Goal: Information Seeking & Learning: Learn about a topic

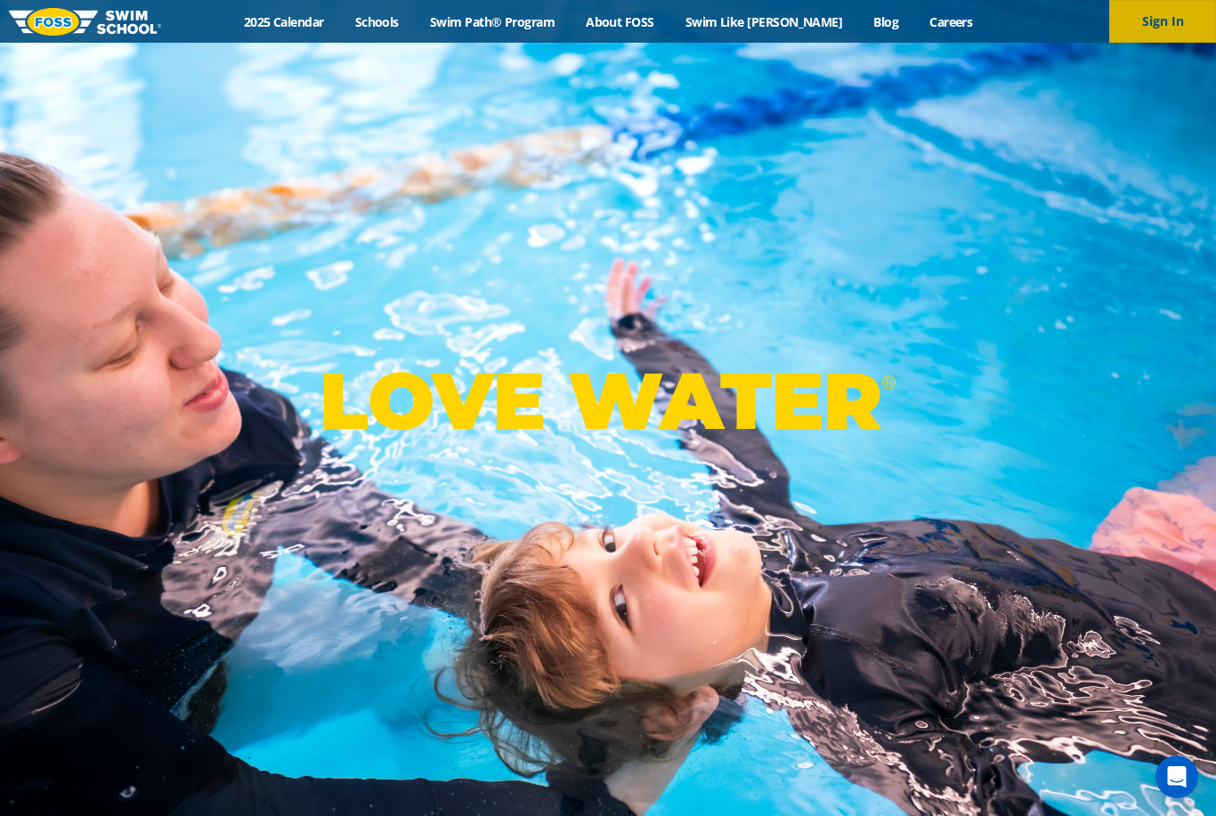
click at [1162, 31] on button "Sign In" at bounding box center [1162, 21] width 107 height 43
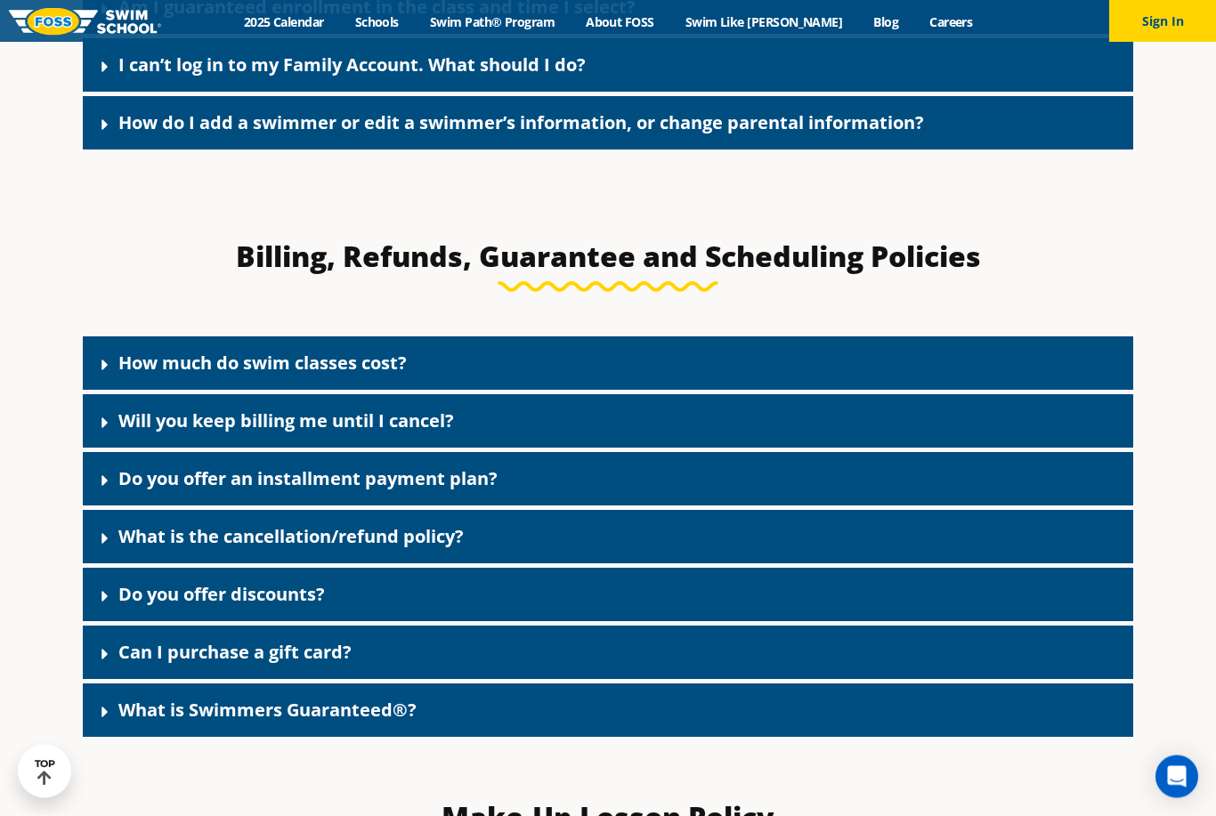
scroll to position [1367, 0]
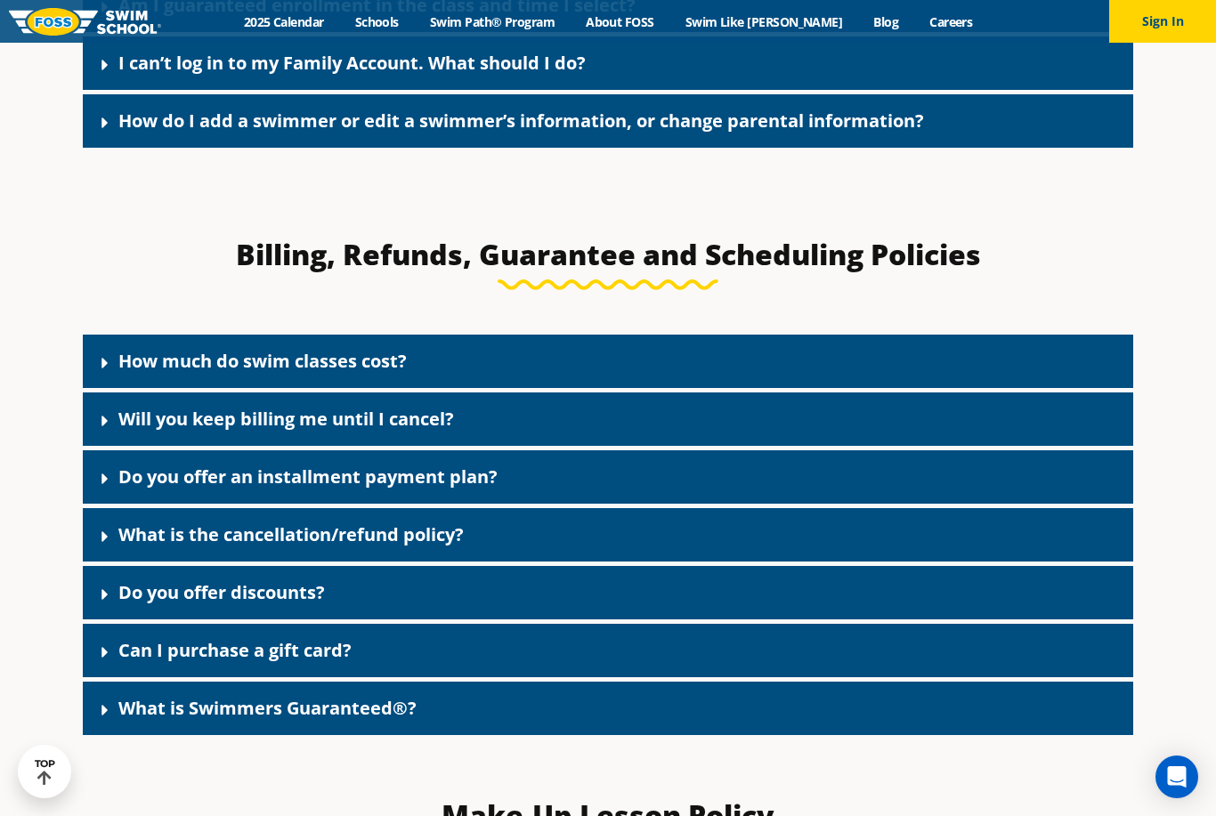
click at [105, 604] on icon at bounding box center [105, 595] width 18 height 18
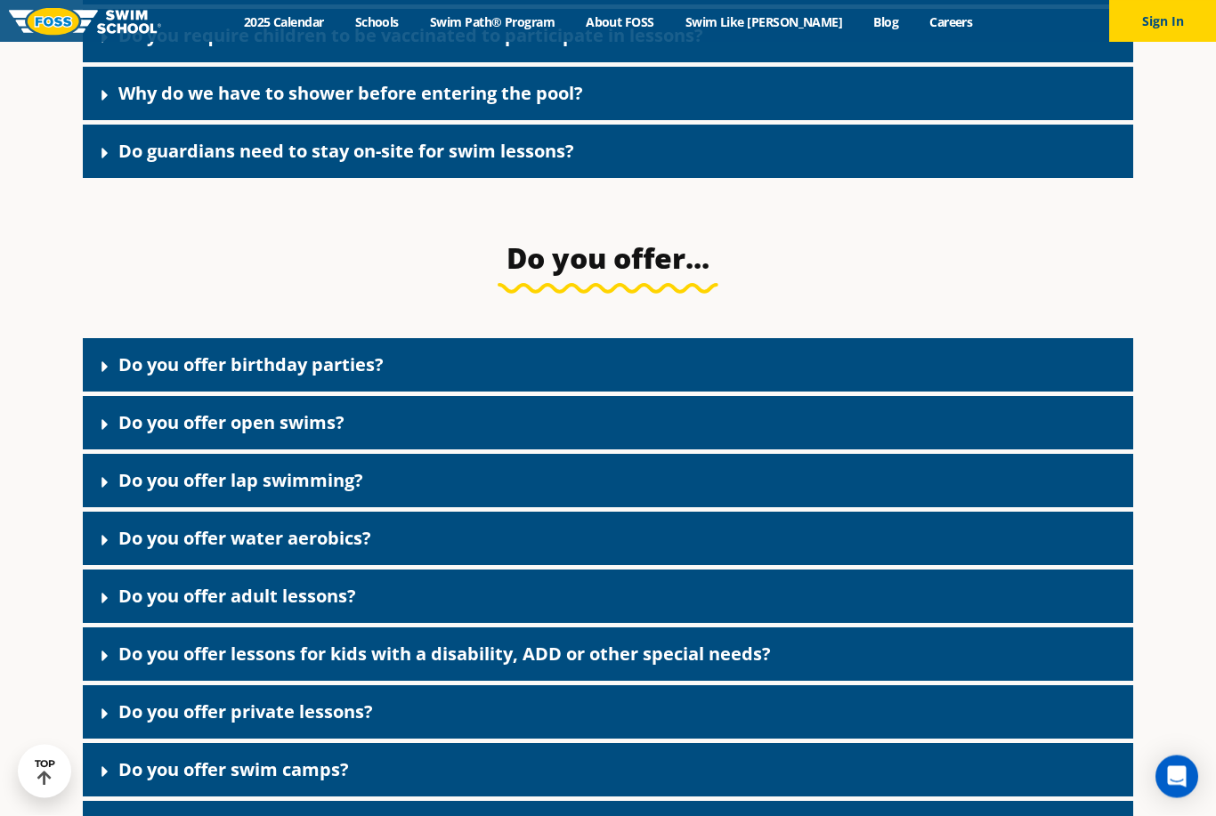
scroll to position [3721, 0]
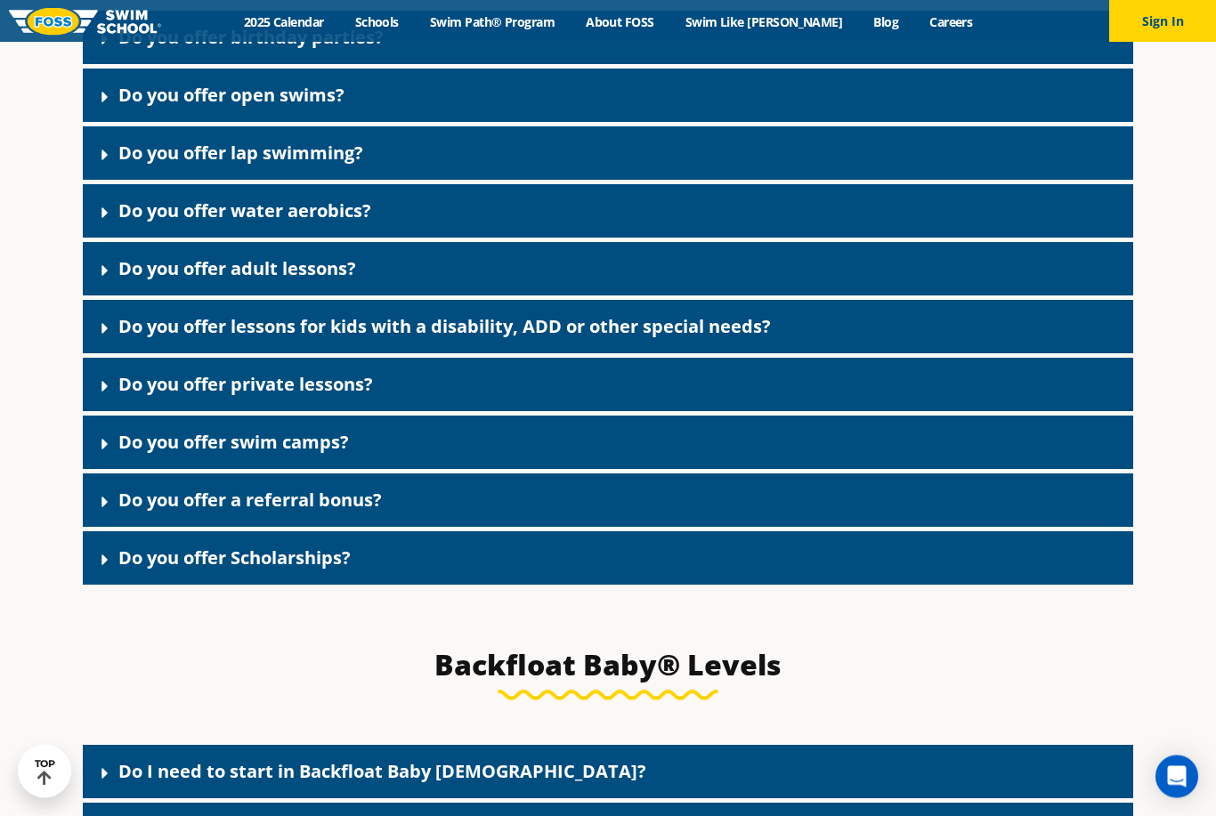
click at [104, 508] on icon at bounding box center [104, 503] width 6 height 11
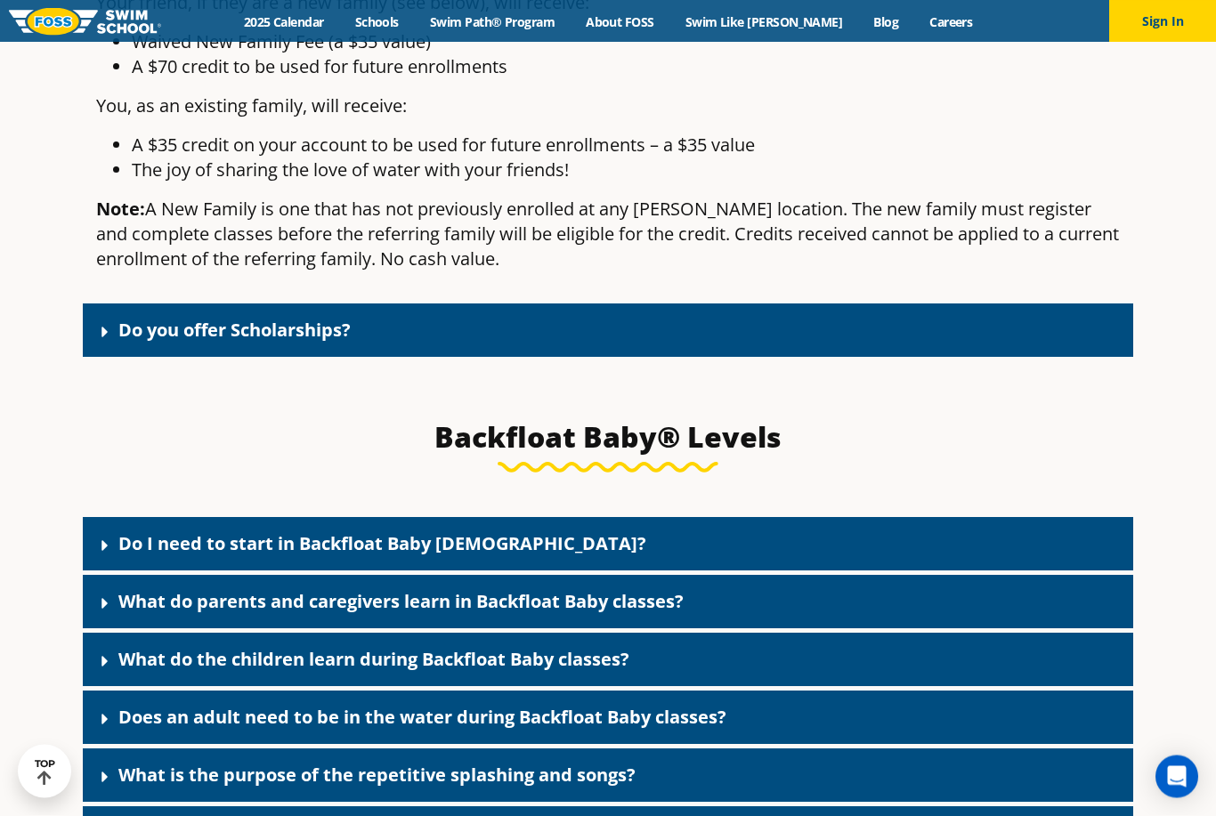
scroll to position [4688, 0]
click at [109, 341] on icon at bounding box center [105, 332] width 18 height 18
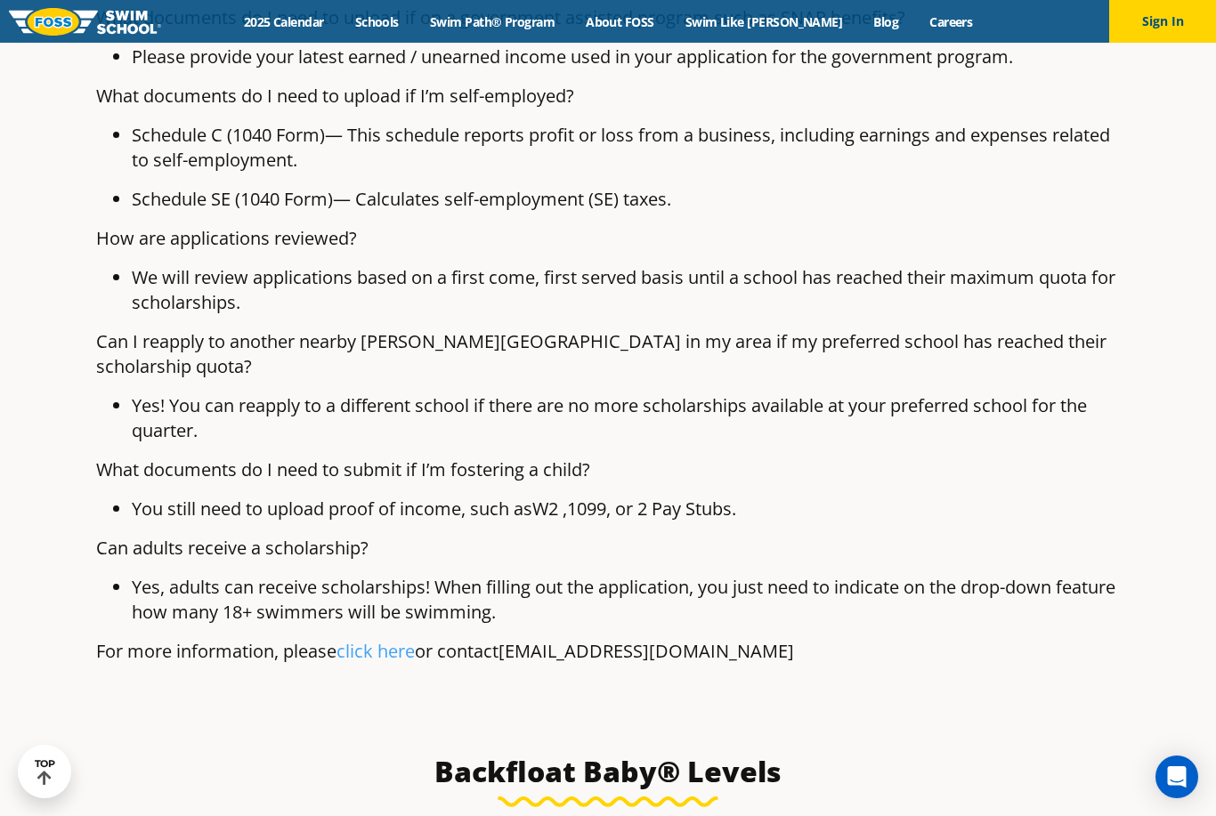
scroll to position [5868, 0]
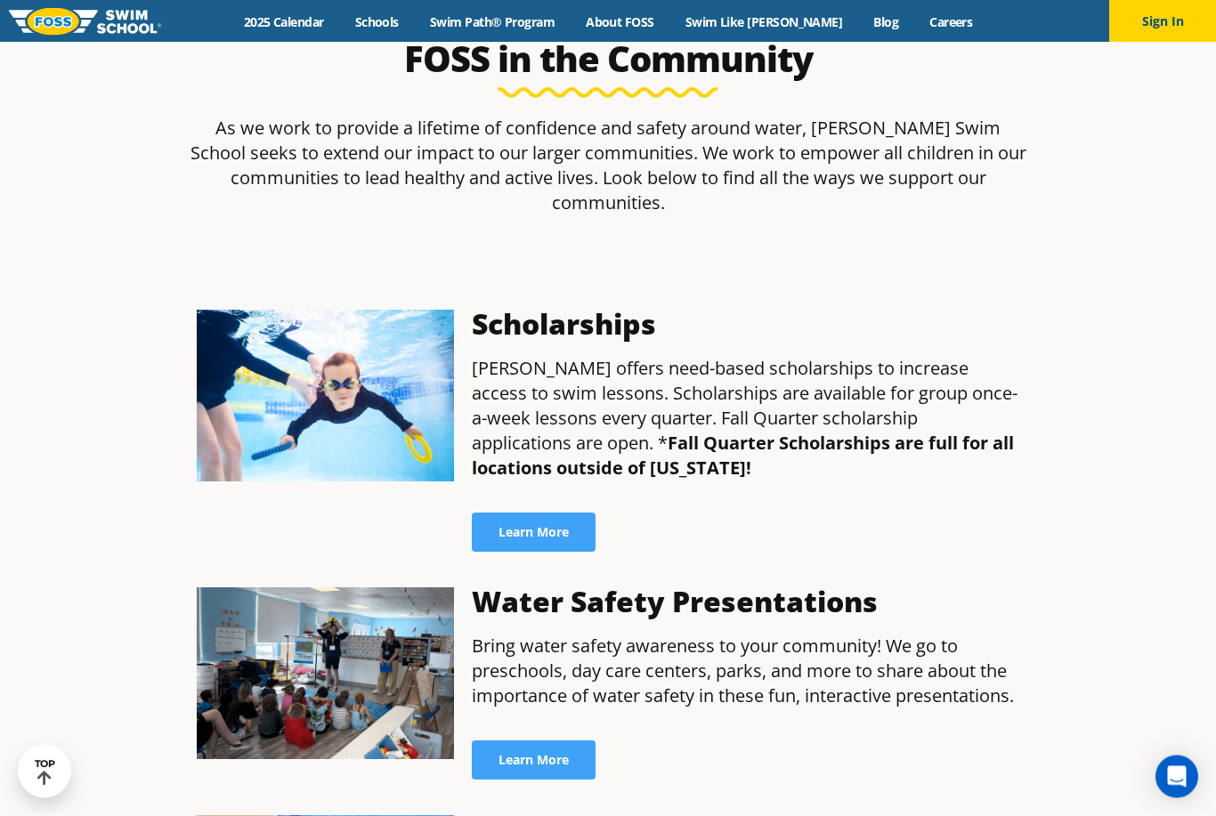
scroll to position [597, 0]
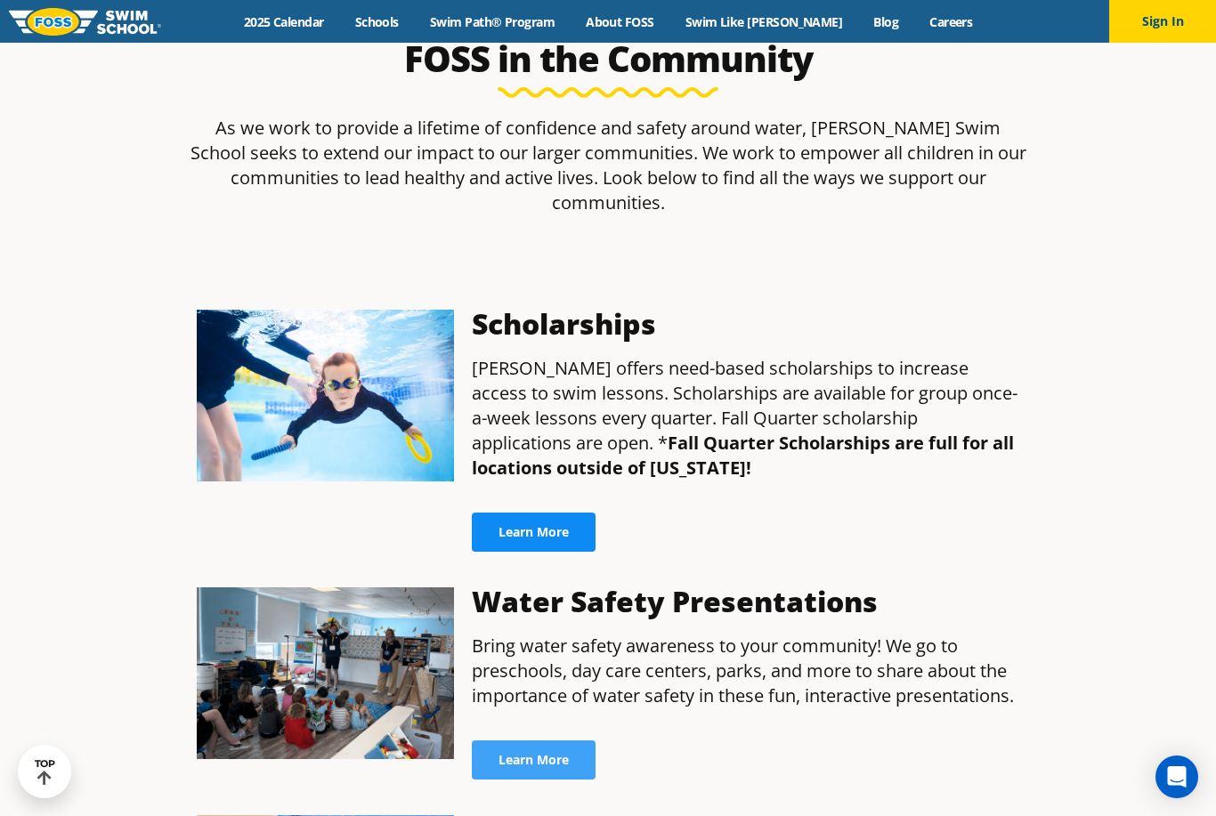
click at [555, 539] on span "Learn More" at bounding box center [533, 532] width 70 height 12
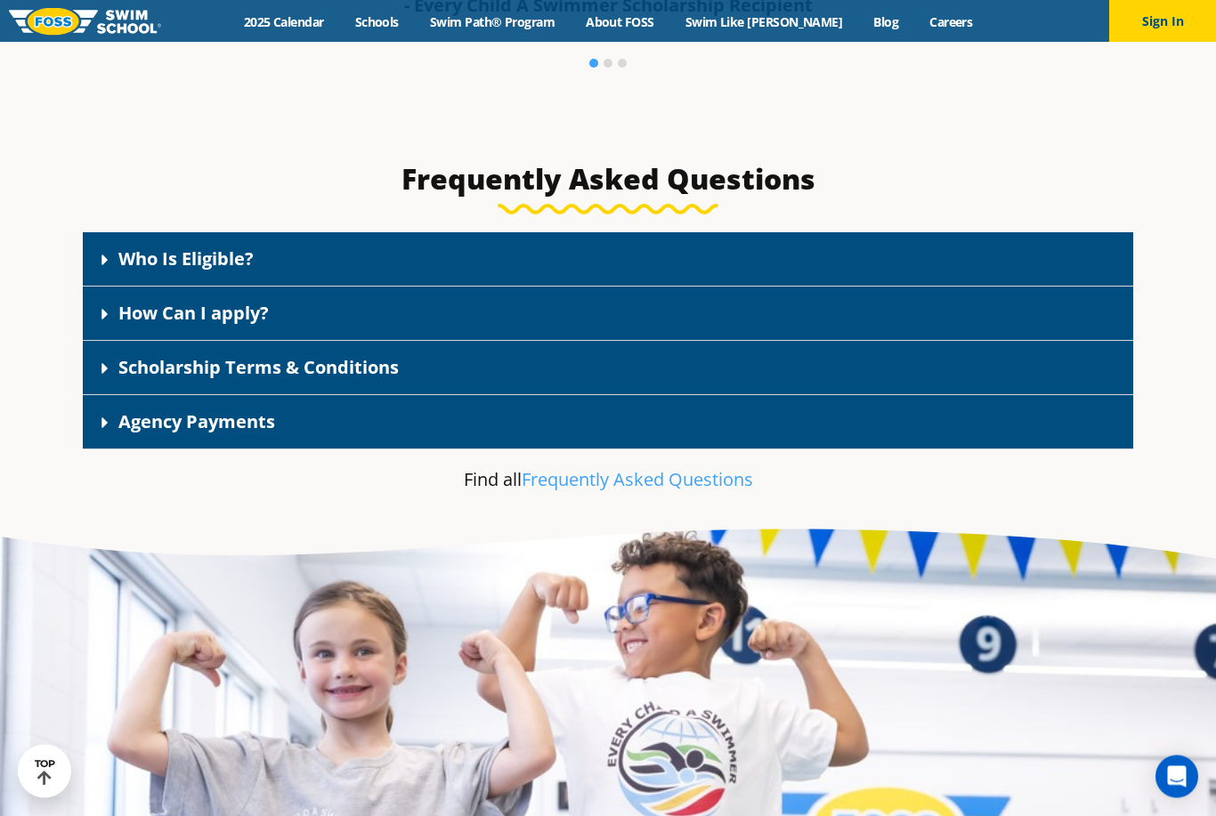
scroll to position [2615, 0]
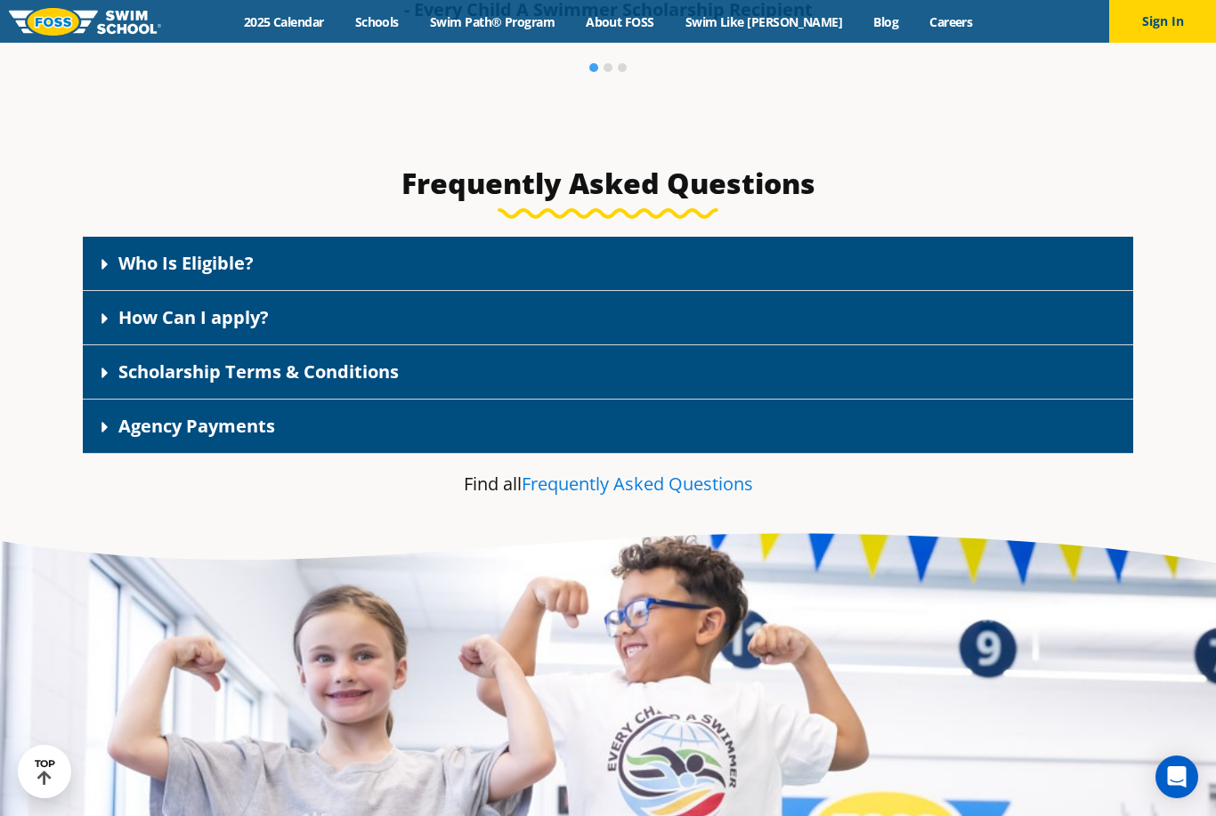
click at [717, 496] on link "Frequently Asked Questions" at bounding box center [637, 484] width 231 height 24
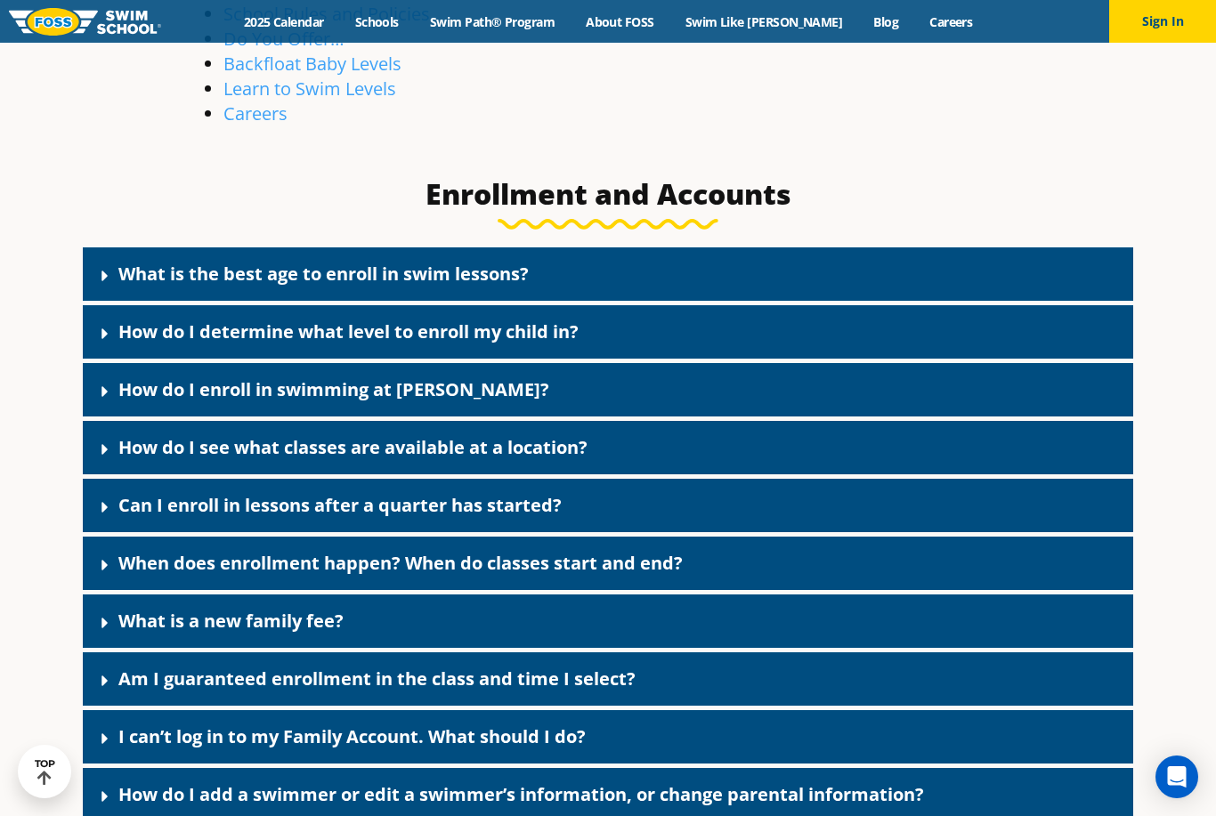
scroll to position [706, 0]
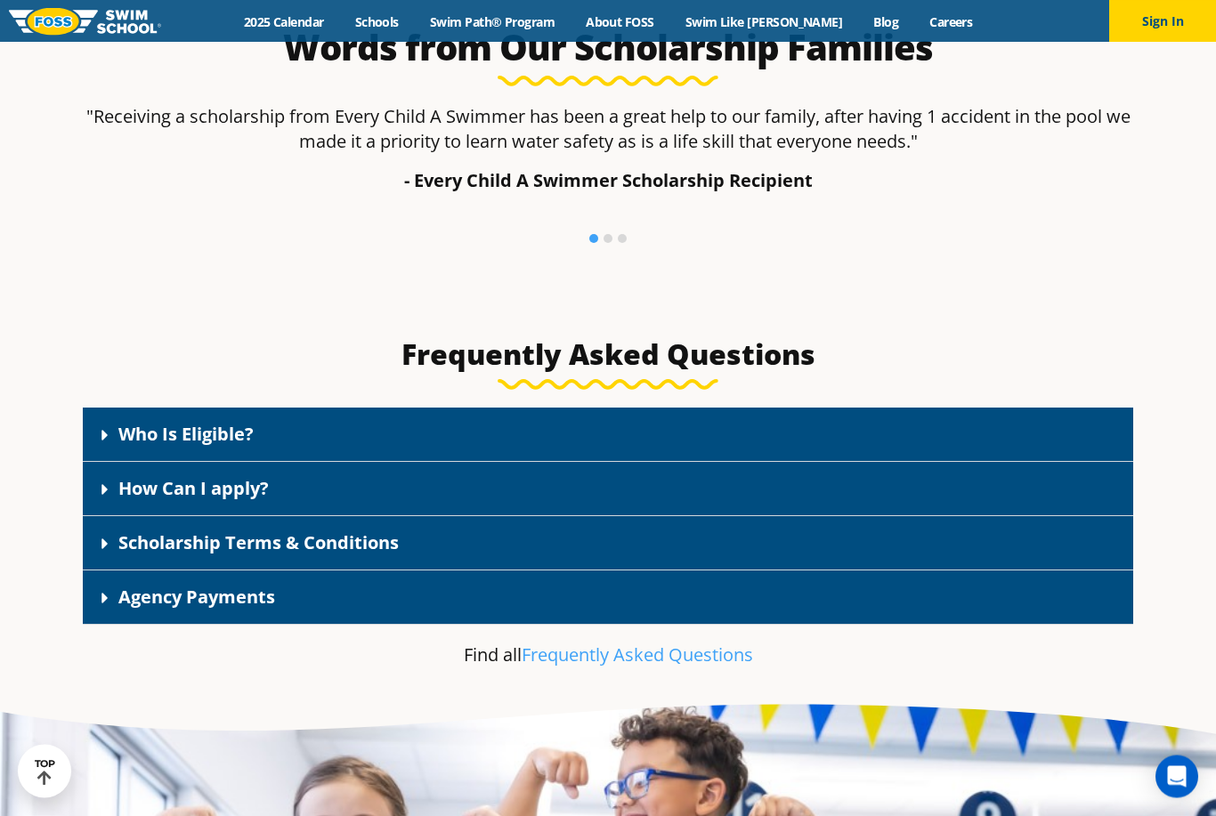
scroll to position [2444, 0]
click at [111, 498] on icon at bounding box center [105, 490] width 18 height 18
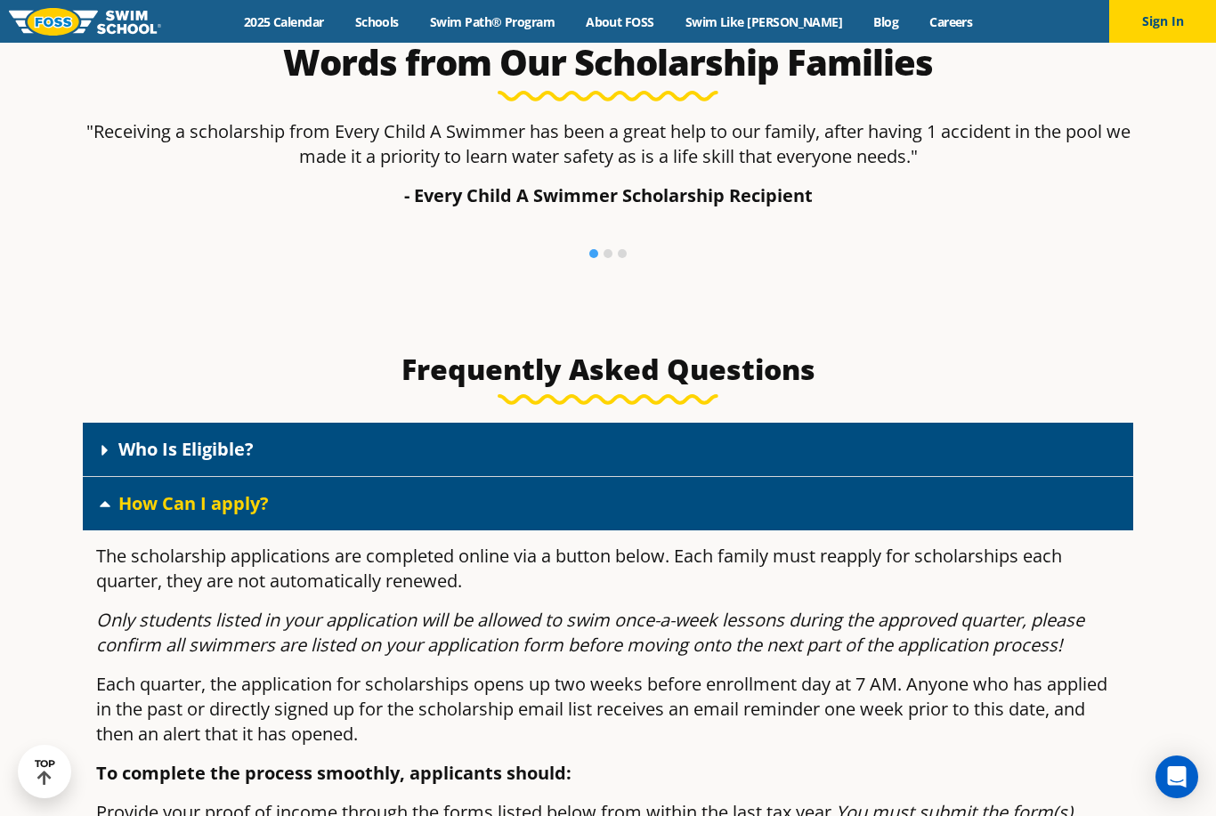
scroll to position [2428, 0]
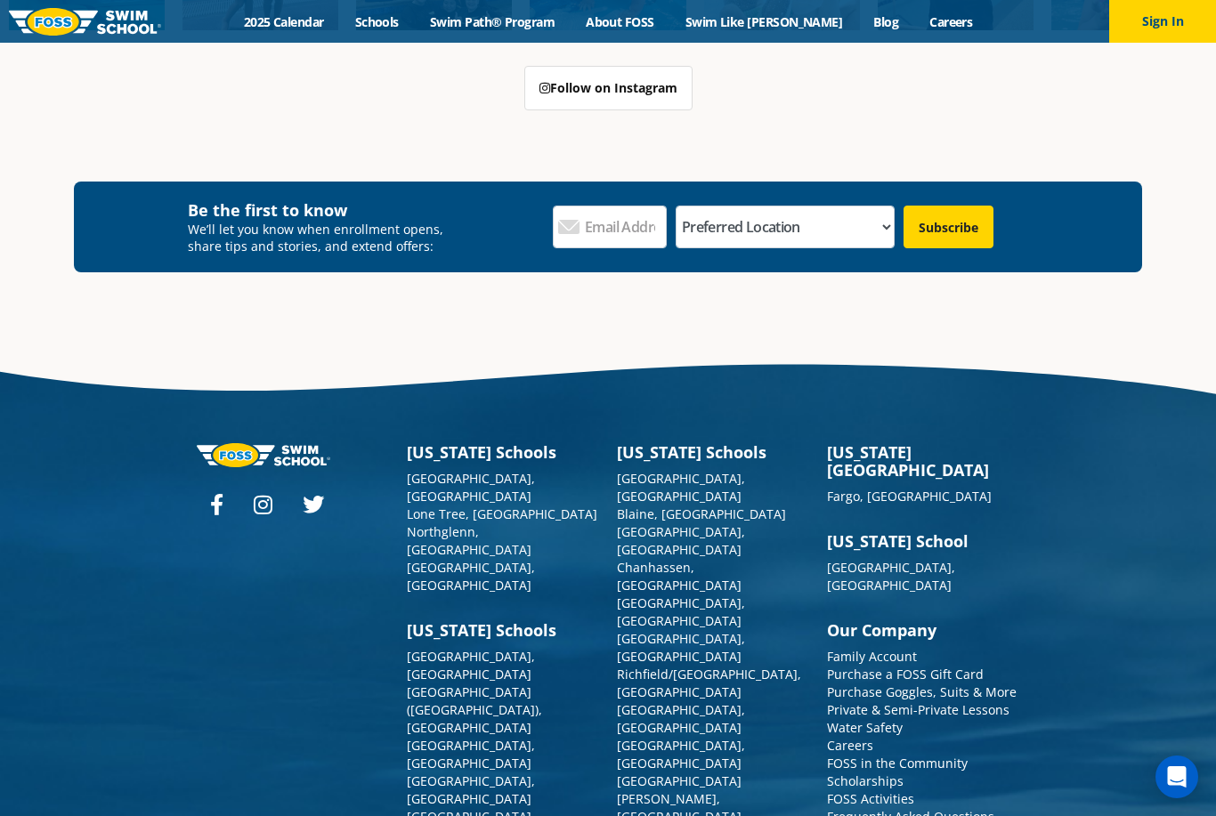
click at [336, 22] on link "2025 Calendar" at bounding box center [283, 21] width 111 height 17
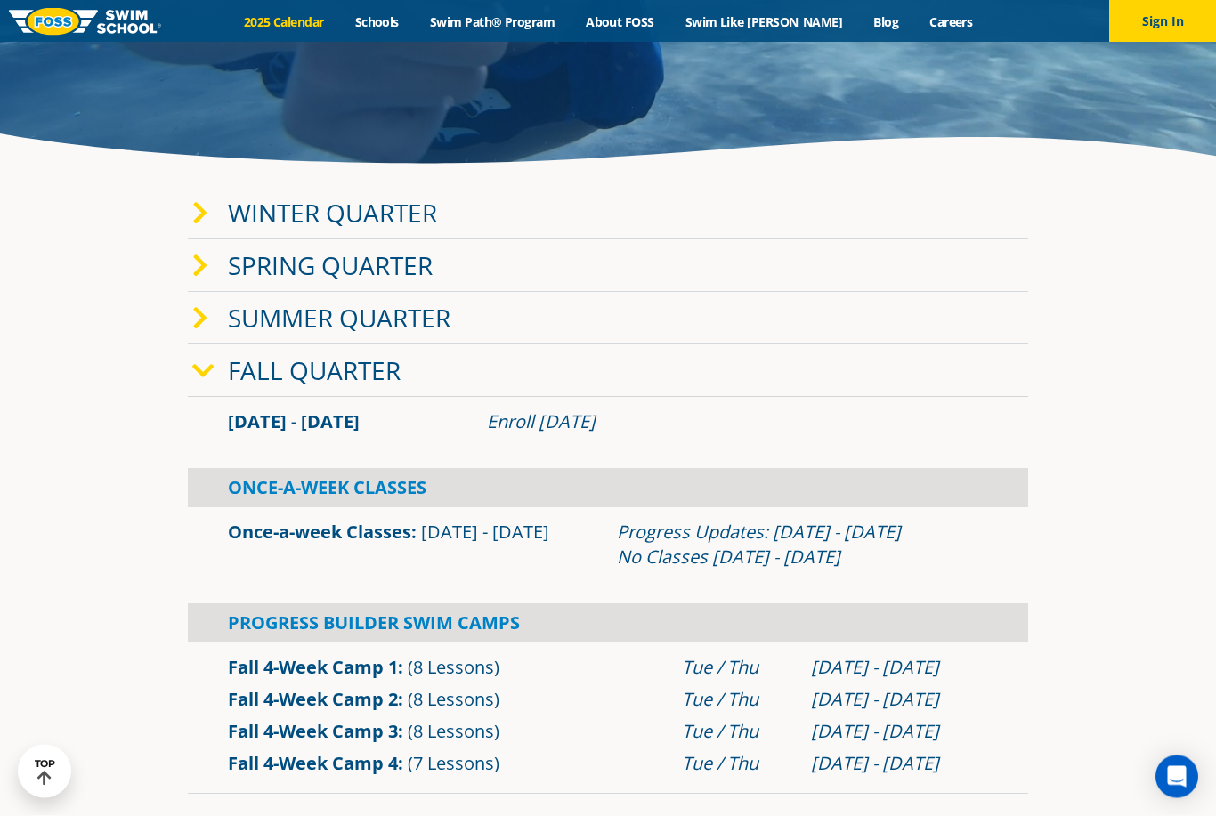
scroll to position [381, 0]
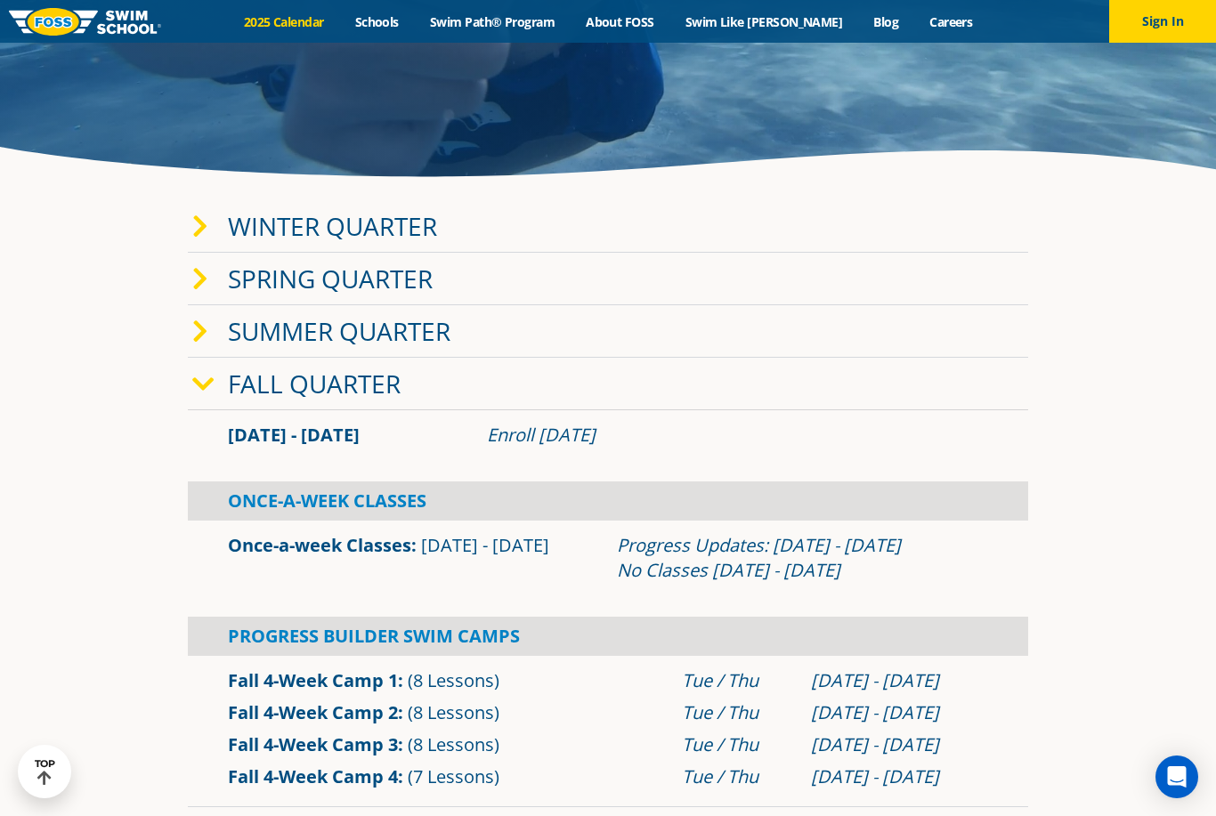
click at [206, 239] on icon at bounding box center [200, 227] width 16 height 25
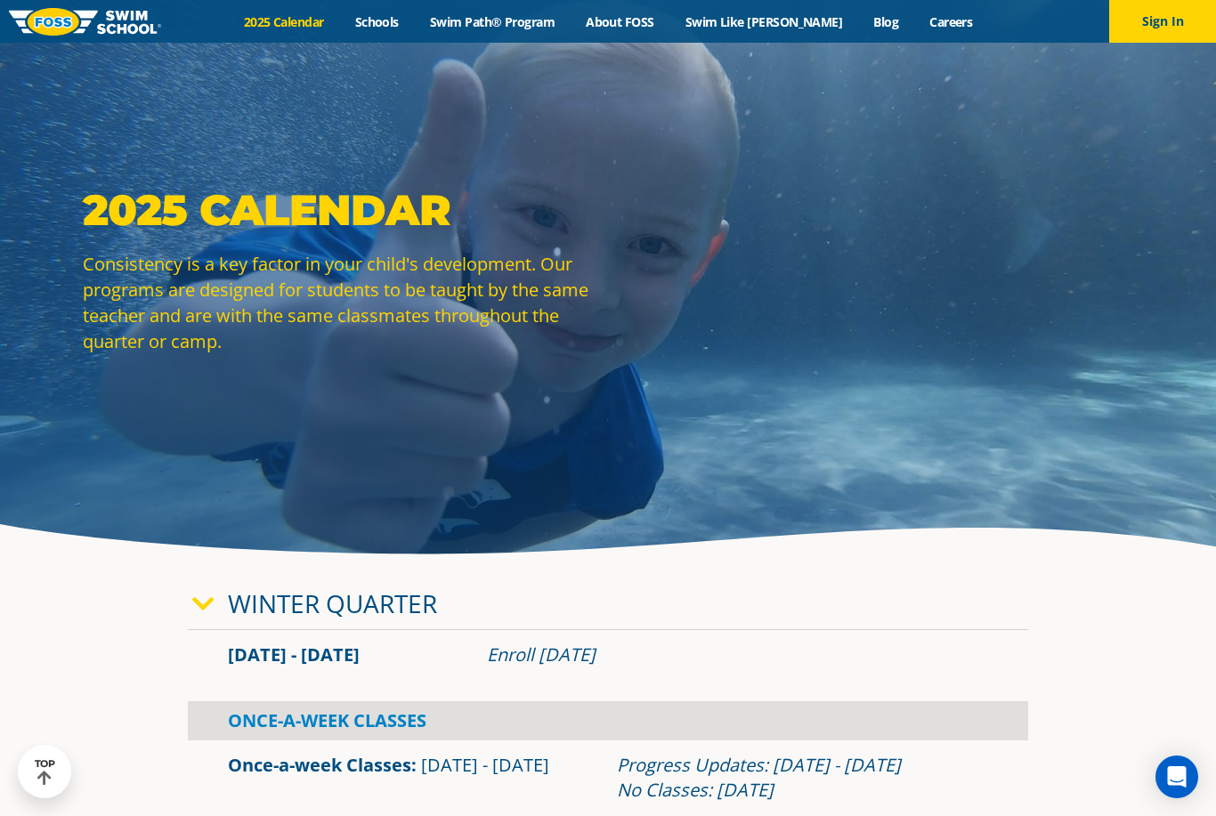
scroll to position [0, 0]
